Goal: Transaction & Acquisition: Purchase product/service

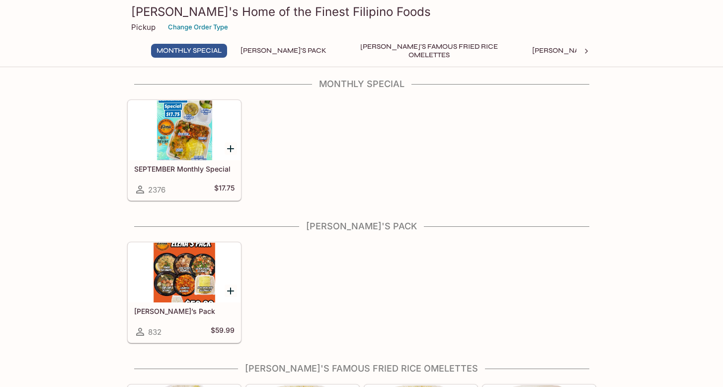
scroll to position [6, 0]
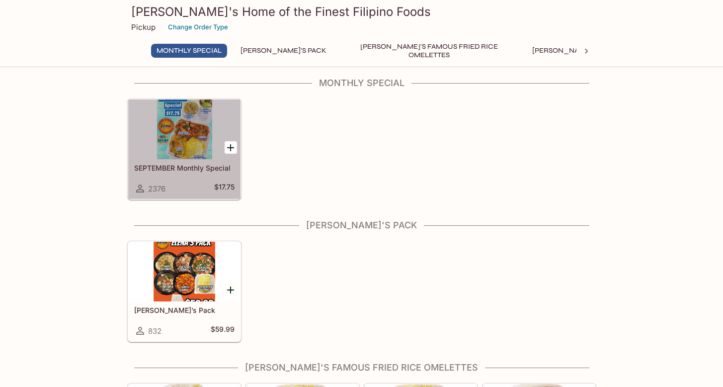
click at [189, 154] on div at bounding box center [184, 129] width 112 height 60
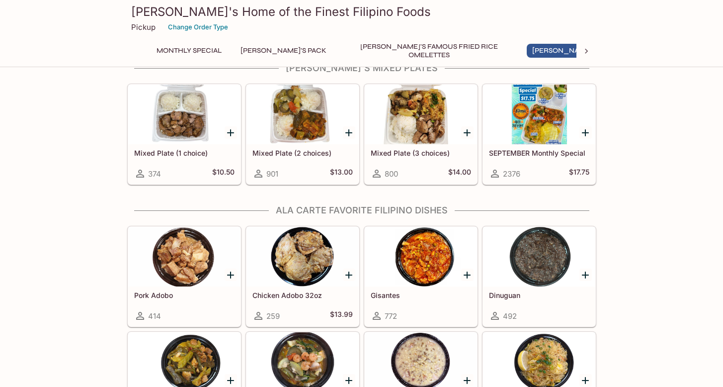
scroll to position [551, 0]
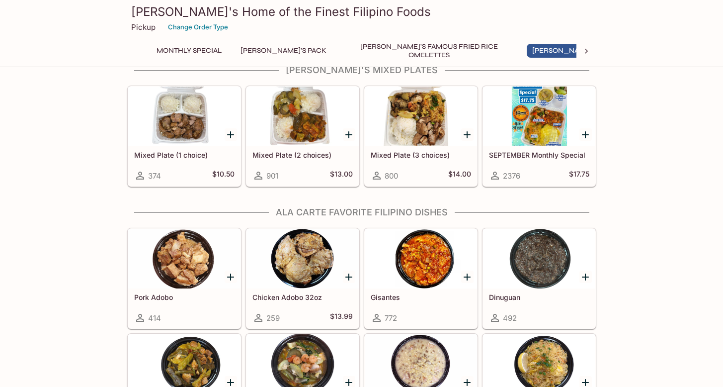
click at [412, 101] on div at bounding box center [421, 116] width 112 height 60
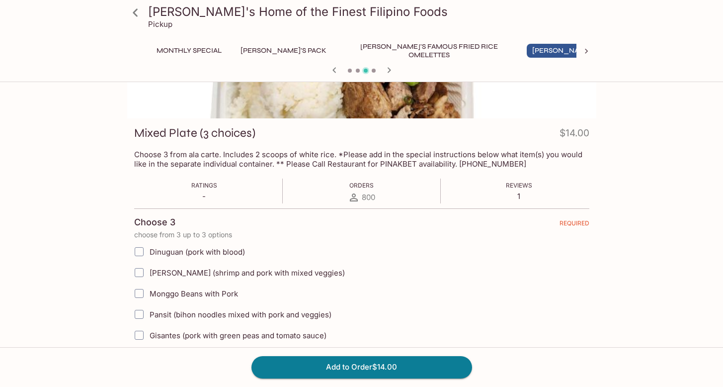
scroll to position [200, 0]
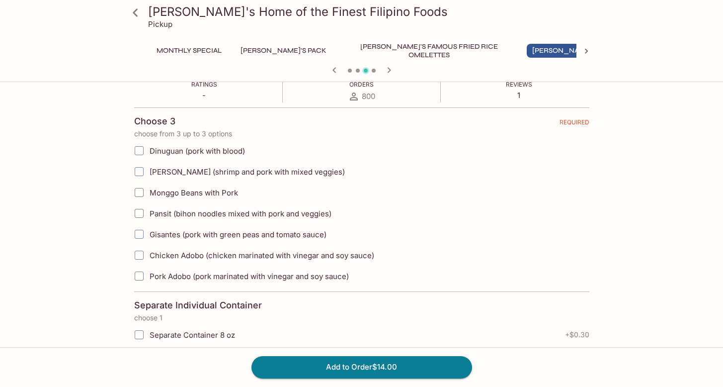
click at [226, 144] on label "Dinuguan (pork with blood)" at bounding box center [311, 150] width 365 height 21
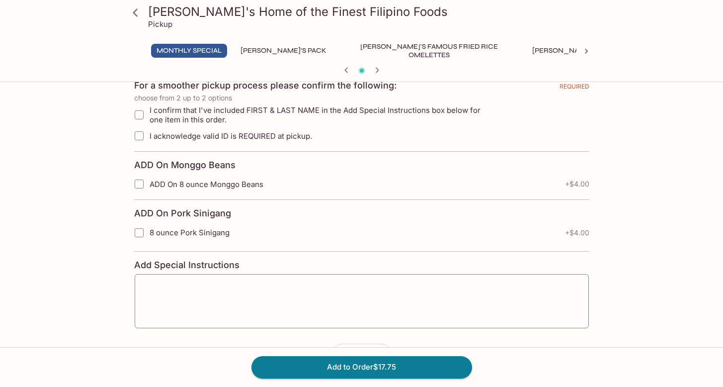
scroll to position [159, 0]
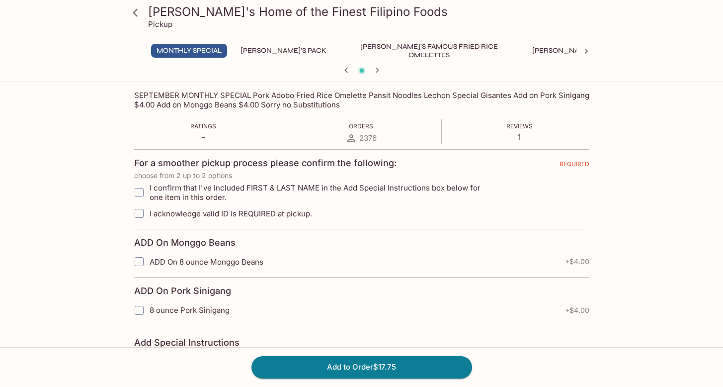
click at [142, 16] on icon at bounding box center [135, 12] width 17 height 17
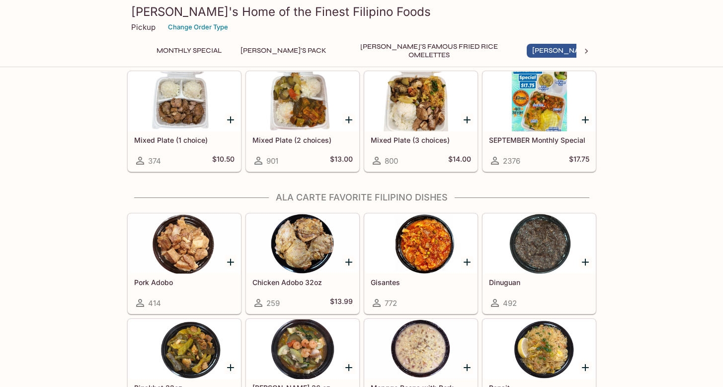
scroll to position [565, 0]
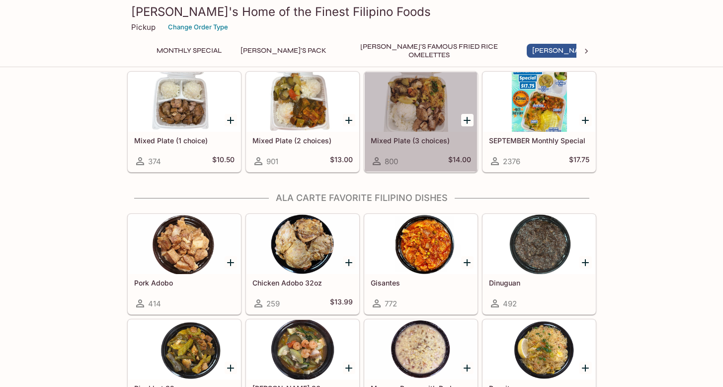
click at [420, 114] on div at bounding box center [421, 102] width 112 height 60
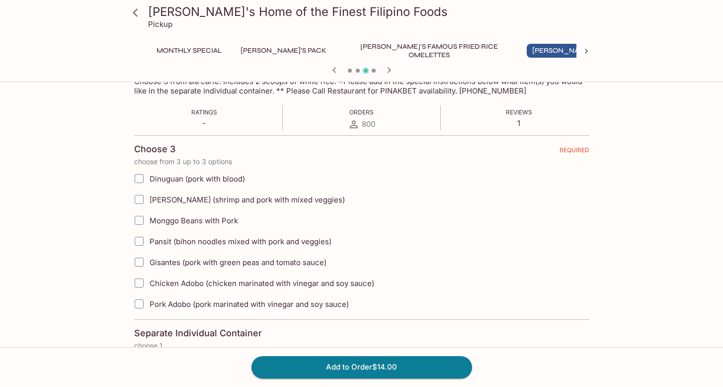
scroll to position [190, 0]
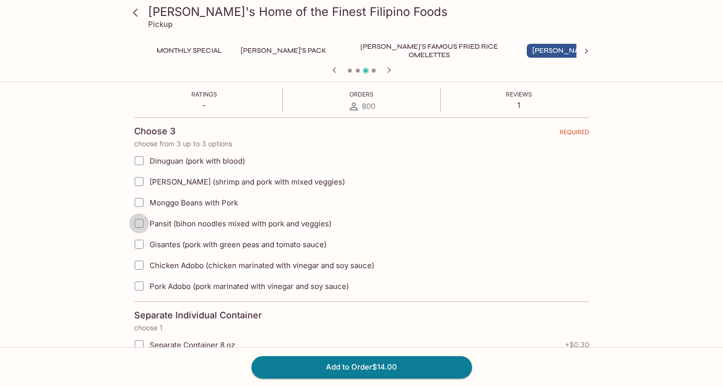
click at [143, 224] on input "Pansit (bihon noodles mixed with pork and veggies)" at bounding box center [139, 223] width 20 height 20
checkbox input "true"
click at [144, 163] on input "Dinuguan (pork with blood)" at bounding box center [139, 161] width 20 height 20
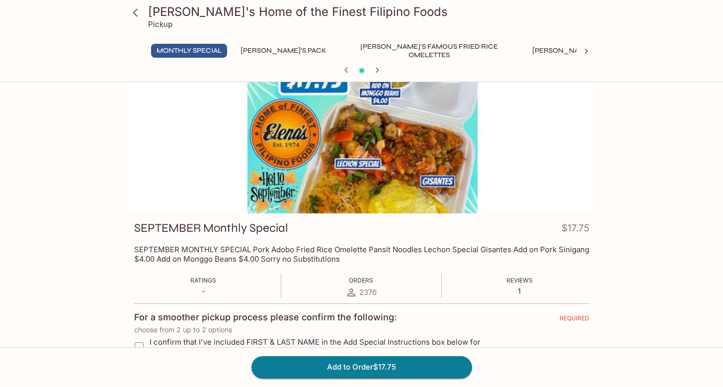
scroll to position [0, 0]
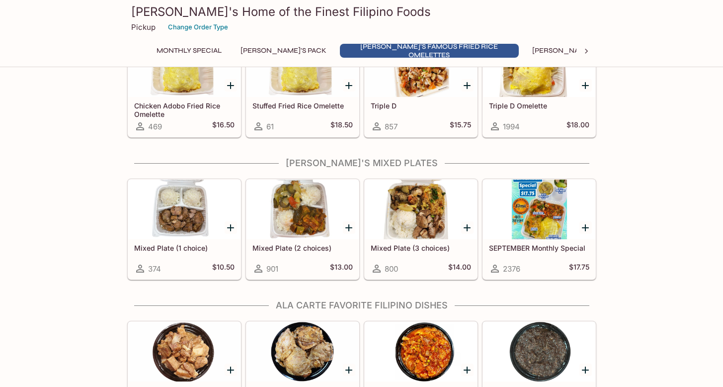
scroll to position [459, 0]
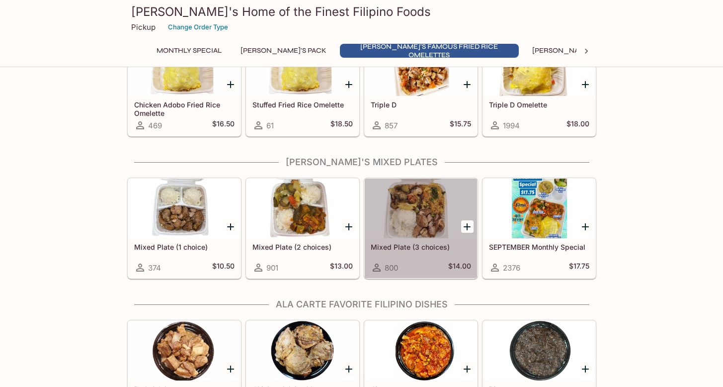
click at [424, 228] on div at bounding box center [421, 208] width 112 height 60
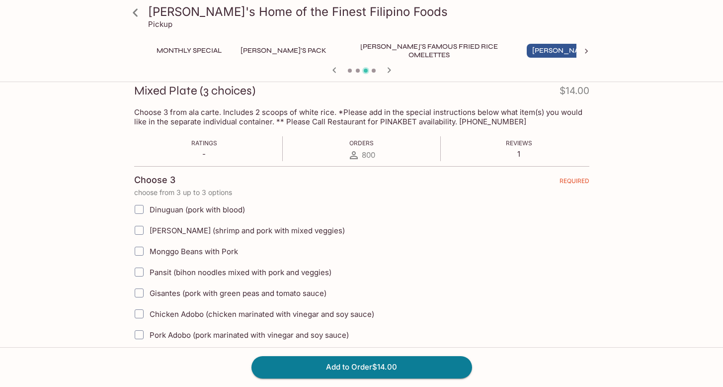
scroll to position [151, 0]
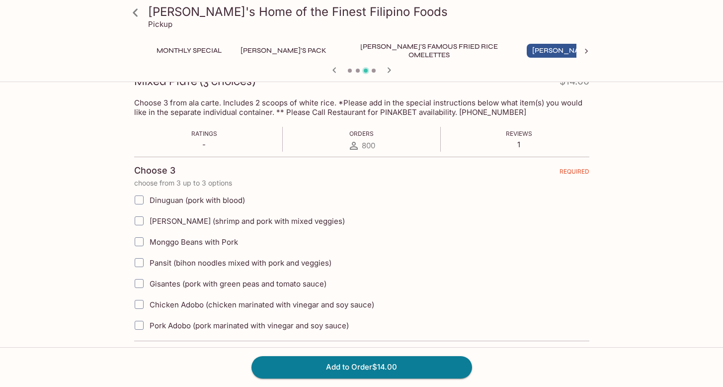
click at [139, 201] on input "Dinuguan (pork with blood)" at bounding box center [139, 200] width 20 height 20
checkbox input "true"
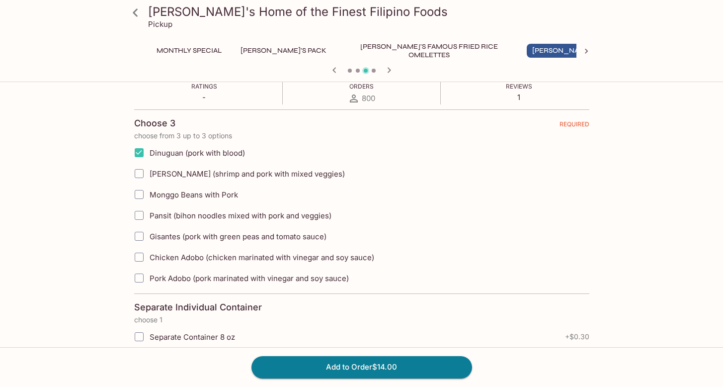
scroll to position [192, 0]
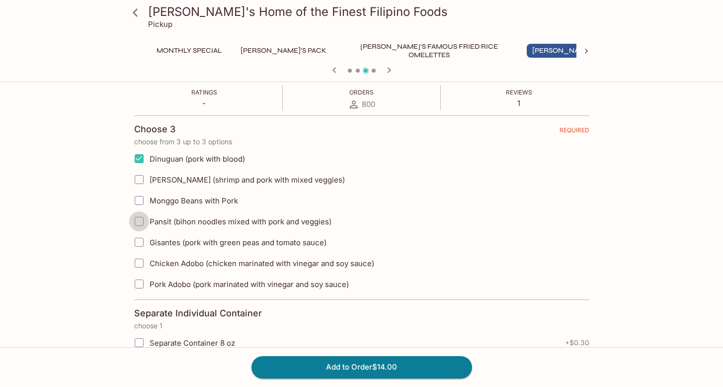
click at [140, 228] on input "Pansit (bihon noodles mixed with pork and veggies)" at bounding box center [139, 221] width 20 height 20
checkbox input "true"
click at [141, 266] on input "Chicken Adobo (chicken marinated with vinegar and soy sauce)" at bounding box center [139, 263] width 20 height 20
checkbox input "true"
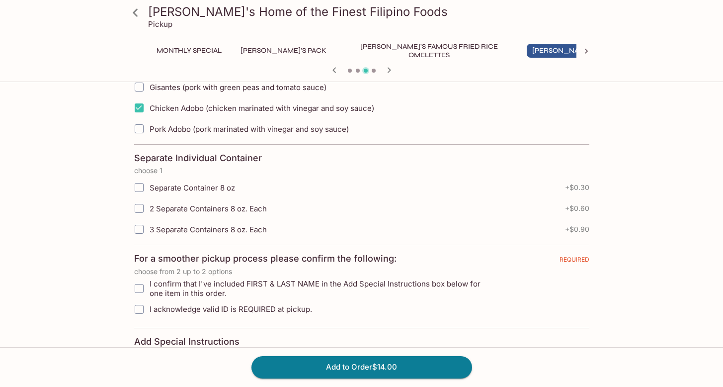
scroll to position [272, 0]
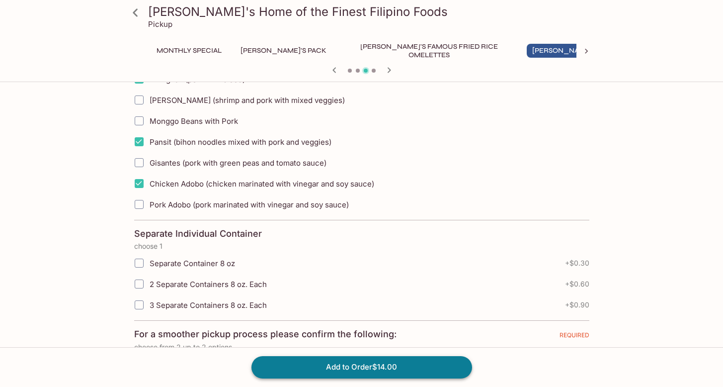
click at [292, 364] on button "Add to Order $14.00" at bounding box center [361, 367] width 221 height 22
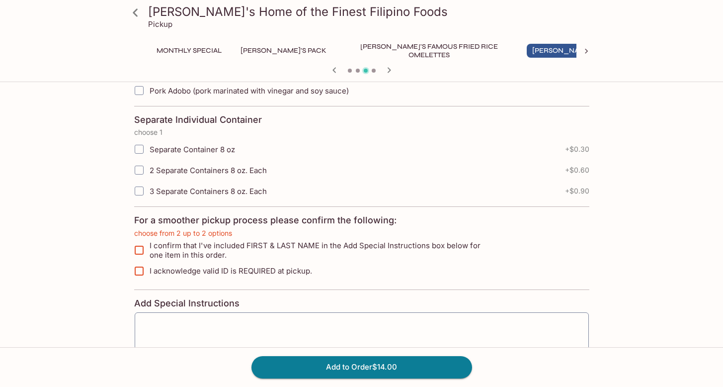
scroll to position [459, 0]
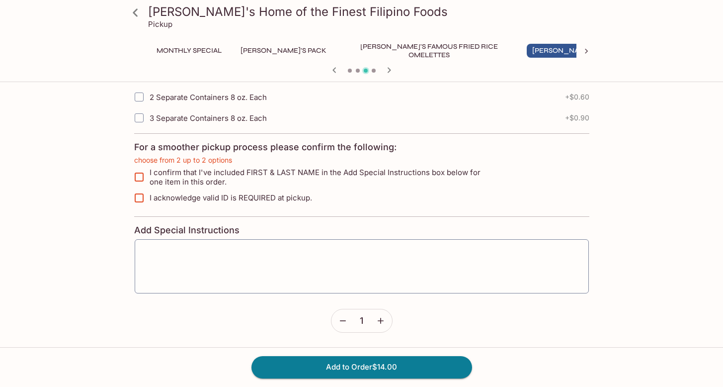
click at [218, 171] on span "I confirm that I've included FIRST & LAST NAME in the Add Special Instructions …" at bounding box center [322, 176] width 344 height 19
click at [149, 171] on input "I confirm that I've included FIRST & LAST NAME in the Add Special Instructions …" at bounding box center [139, 177] width 20 height 20
checkbox input "true"
click at [214, 189] on label "I acknowledge valid ID is REQUIRED at pickup." at bounding box center [311, 197] width 365 height 21
click at [149, 189] on input "I acknowledge valid ID is REQUIRED at pickup." at bounding box center [139, 198] width 20 height 20
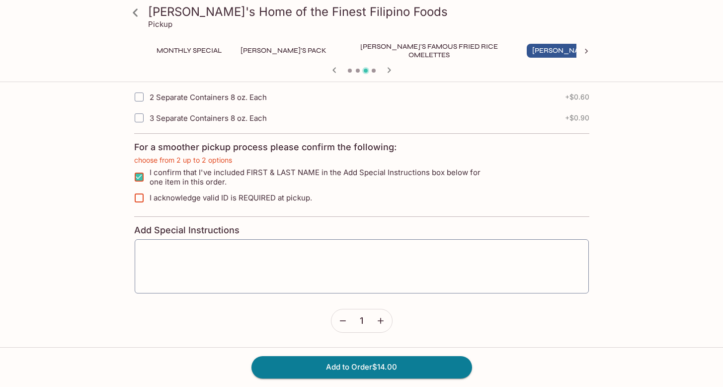
checkbox input "true"
click at [293, 378] on div "Add to Order $14.00" at bounding box center [361, 367] width 723 height 40
click at [300, 372] on button "Add to Order $14.00" at bounding box center [361, 367] width 221 height 22
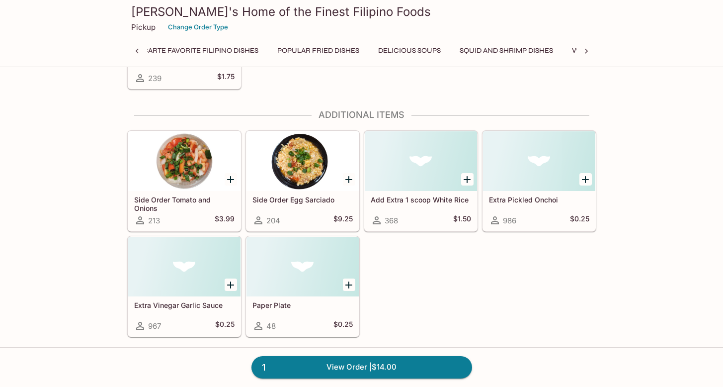
scroll to position [0, 669]
